Goal: Transaction & Acquisition: Purchase product/service

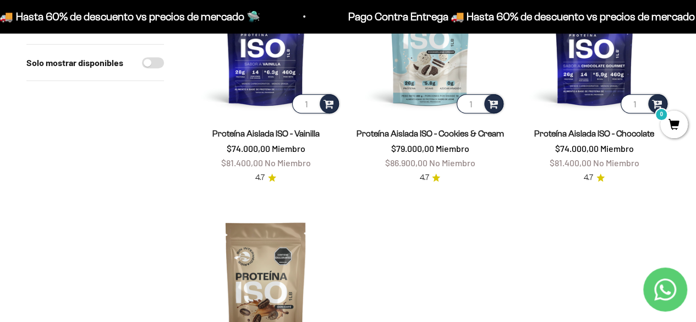
scroll to position [95, 0]
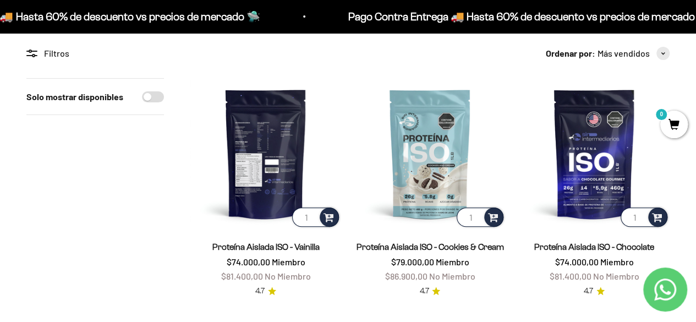
click at [256, 169] on img at bounding box center [265, 153] width 151 height 151
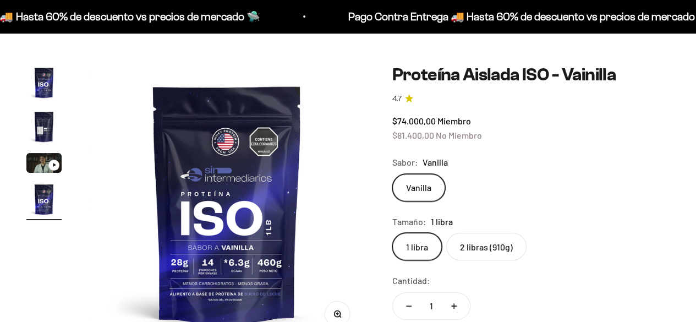
click at [473, 240] on label "2 libras (910g)" at bounding box center [486, 246] width 80 height 27
click at [392, 233] on input "2 libras (910g)" at bounding box center [391, 232] width 1 height 1
radio input "true"
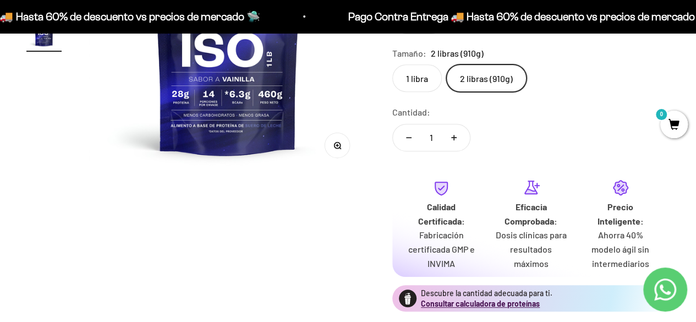
click at [558, 248] on p "Dosis clínicas para resultados máximos" at bounding box center [530, 249] width 72 height 42
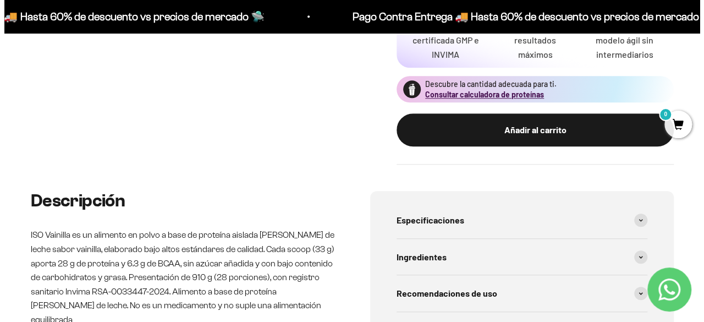
scroll to position [433, 0]
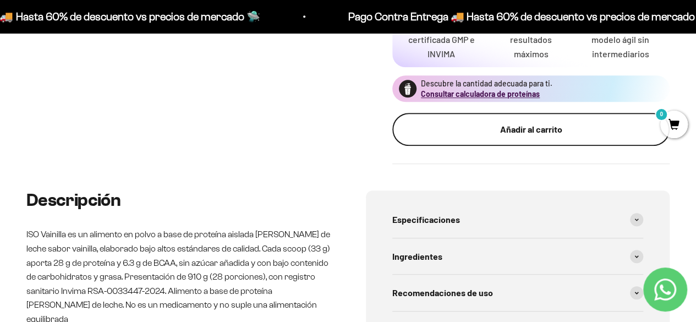
click at [484, 141] on button "Añadir al carrito" at bounding box center [530, 129] width 277 height 33
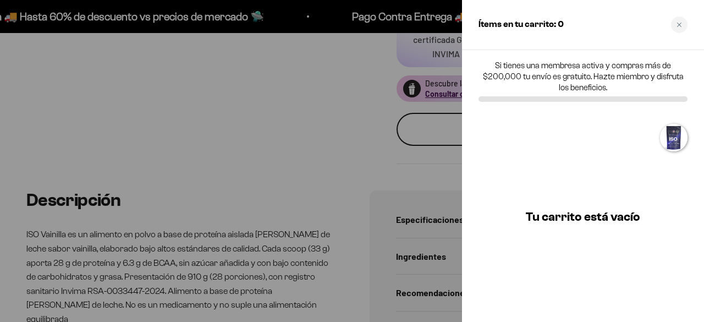
scroll to position [0, 865]
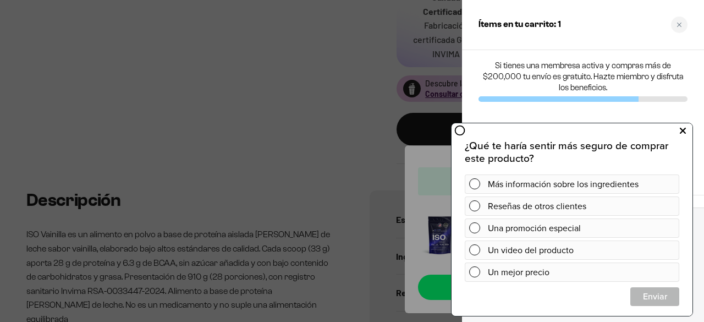
click at [683, 134] on icon at bounding box center [683, 130] width 6 height 14
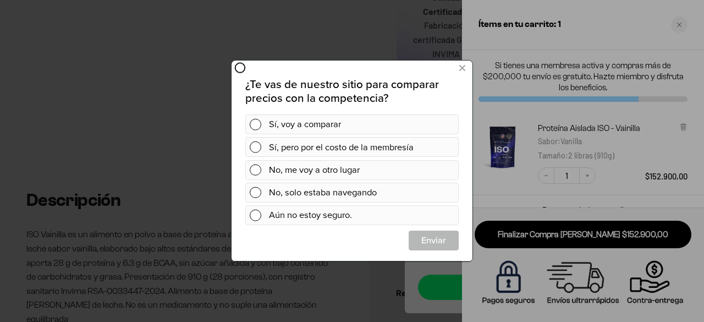
scroll to position [0, 0]
click at [461, 69] on icon at bounding box center [462, 68] width 6 height 15
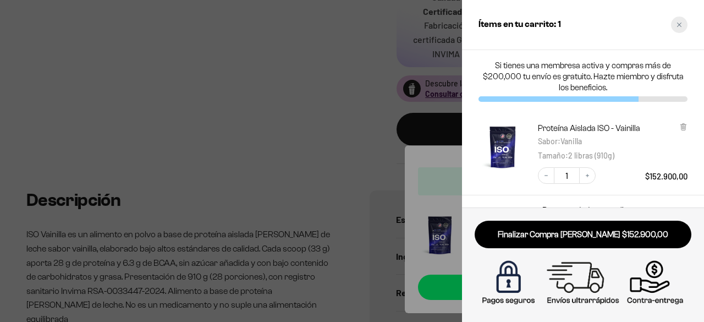
click at [676, 24] on div "Close cart" at bounding box center [679, 24] width 16 height 16
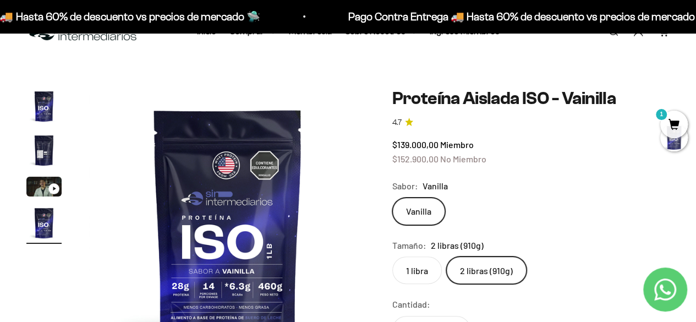
scroll to position [29, 0]
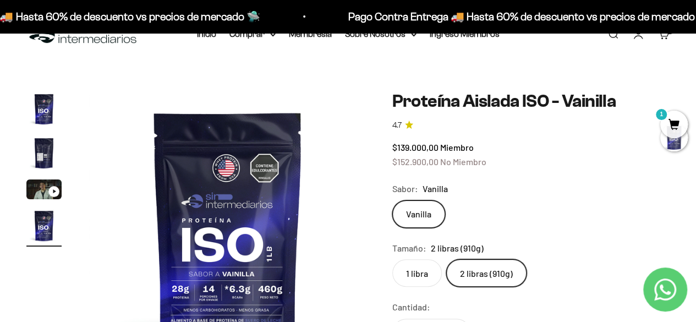
click at [404, 144] on span "$139.000,00" at bounding box center [415, 147] width 46 height 10
click at [335, 213] on img at bounding box center [228, 230] width 278 height 278
click at [256, 189] on img at bounding box center [228, 230] width 278 height 278
drag, startPoint x: 275, startPoint y: 84, endPoint x: 304, endPoint y: 40, distance: 52.8
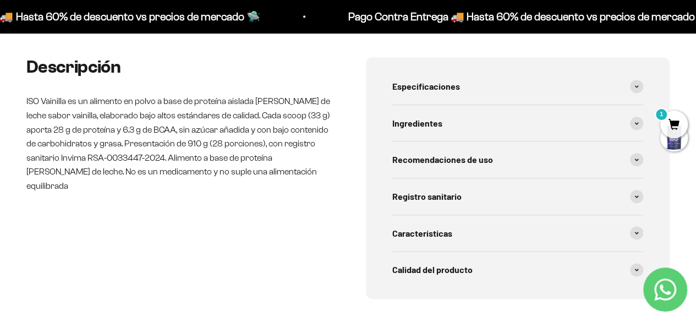
scroll to position [567, 0]
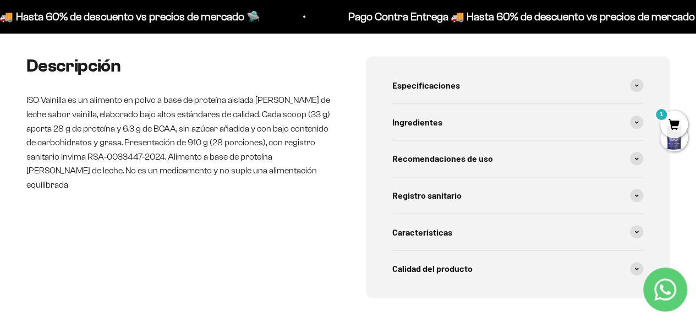
click at [198, 101] on p "ISO Vainilla es un alimento en polvo a base de proteína aislada [PERSON_NAME] d…" at bounding box center [178, 142] width 304 height 98
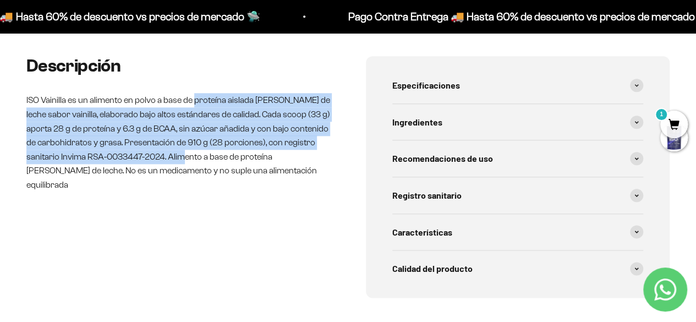
drag, startPoint x: 198, startPoint y: 101, endPoint x: 202, endPoint y: 163, distance: 62.8
click at [202, 163] on p "ISO Vainilla es un alimento en polvo a base de proteína aislada [PERSON_NAME] d…" at bounding box center [178, 142] width 304 height 98
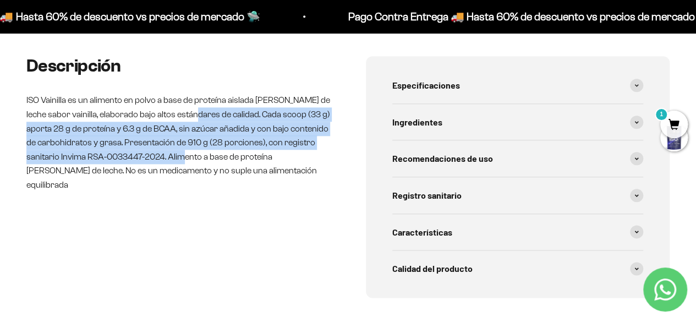
drag, startPoint x: 202, startPoint y: 163, endPoint x: 196, endPoint y: 111, distance: 53.1
click at [196, 111] on p "ISO Vainilla es un alimento en polvo a base de proteína aislada [PERSON_NAME] d…" at bounding box center [178, 142] width 304 height 98
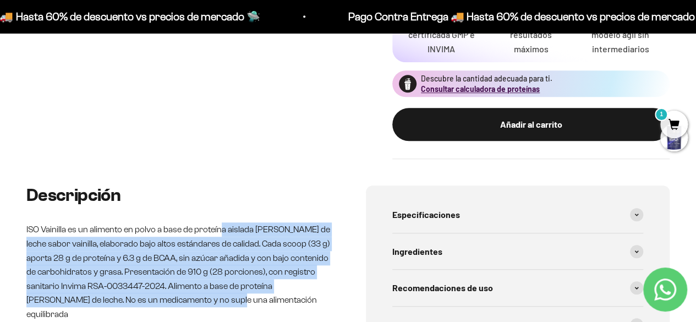
scroll to position [477, 0]
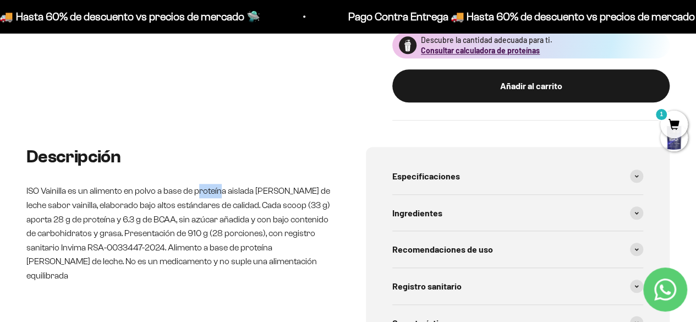
drag, startPoint x: 219, startPoint y: 285, endPoint x: 196, endPoint y: 184, distance: 104.4
click at [196, 184] on p "ISO Vainilla es un alimento en polvo a base de proteína aislada [PERSON_NAME] d…" at bounding box center [178, 233] width 304 height 98
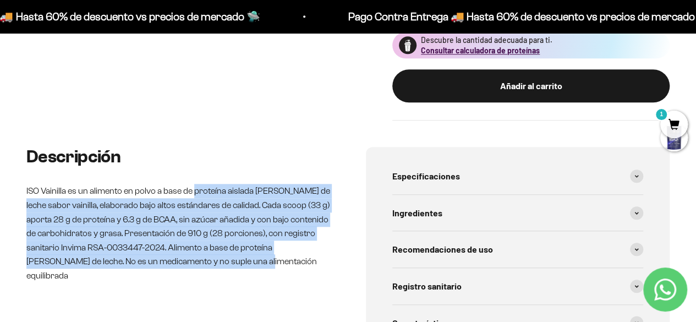
drag, startPoint x: 196, startPoint y: 184, endPoint x: 196, endPoint y: 291, distance: 107.8
click at [196, 291] on div "Descripción ISO Vainilla es un alimento en polvo a base de proteína aislada [PE…" at bounding box center [178, 267] width 304 height 241
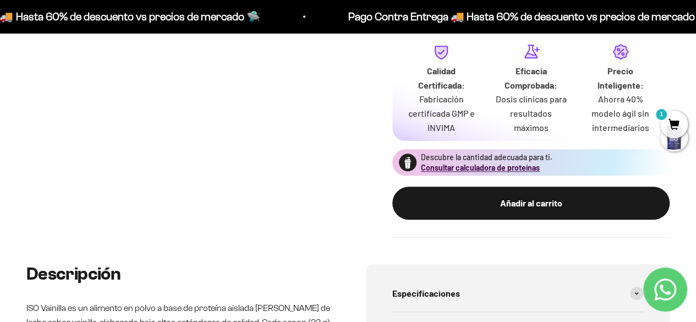
scroll to position [359, 0]
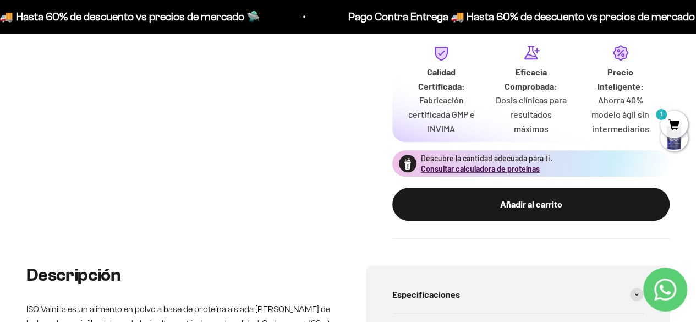
click at [233, 107] on div "Zoom Ir al artículo 1 Ir al artículo 2 Ir al artículo 3 Ir al artículo 4 Proteí…" at bounding box center [347, 0] width 643 height 477
